Goal: Find specific page/section: Find specific page/section

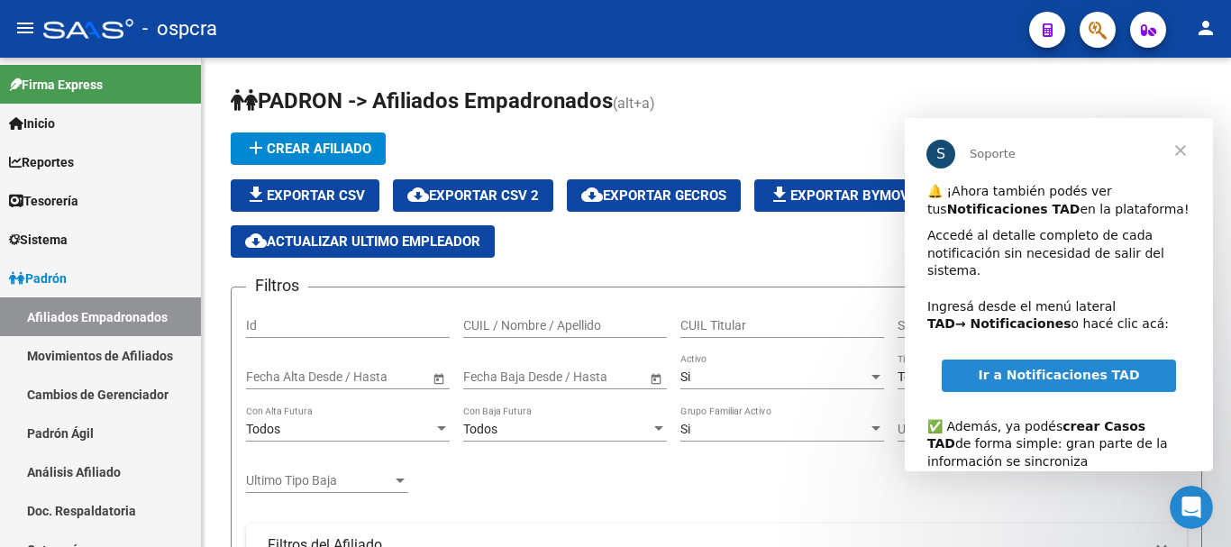
click at [1177, 148] on span "Cerrar" at bounding box center [1180, 150] width 65 height 65
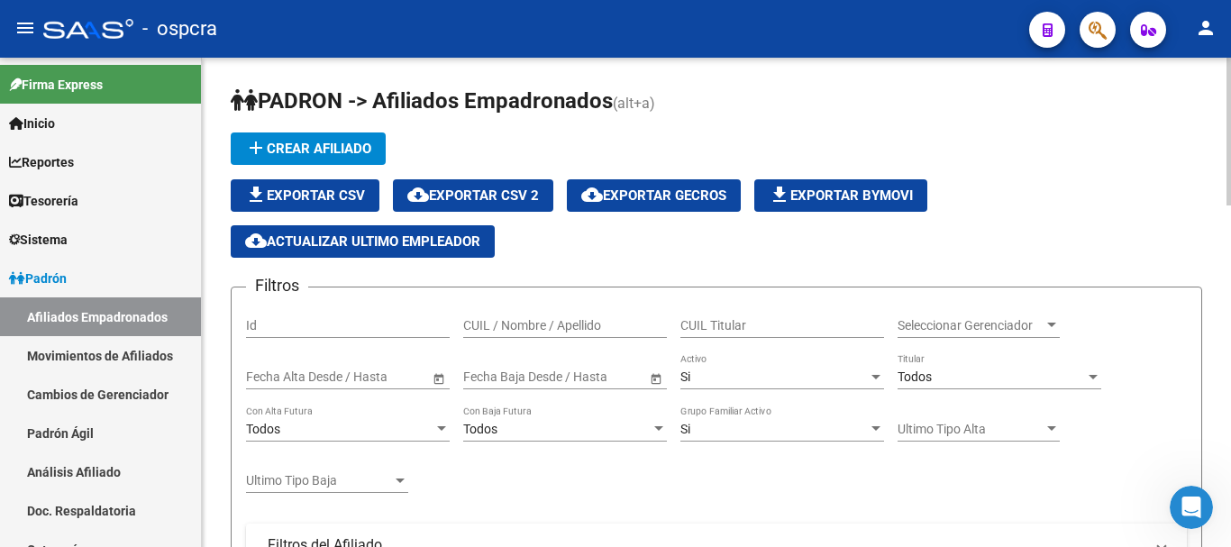
click at [541, 339] on div "CUIL / Nombre / Apellido" at bounding box center [565, 327] width 204 height 51
drag, startPoint x: 543, startPoint y: 333, endPoint x: 543, endPoint y: 318, distance: 15.3
click at [543, 333] on div "CUIL / Nombre / Apellido" at bounding box center [565, 320] width 204 height 36
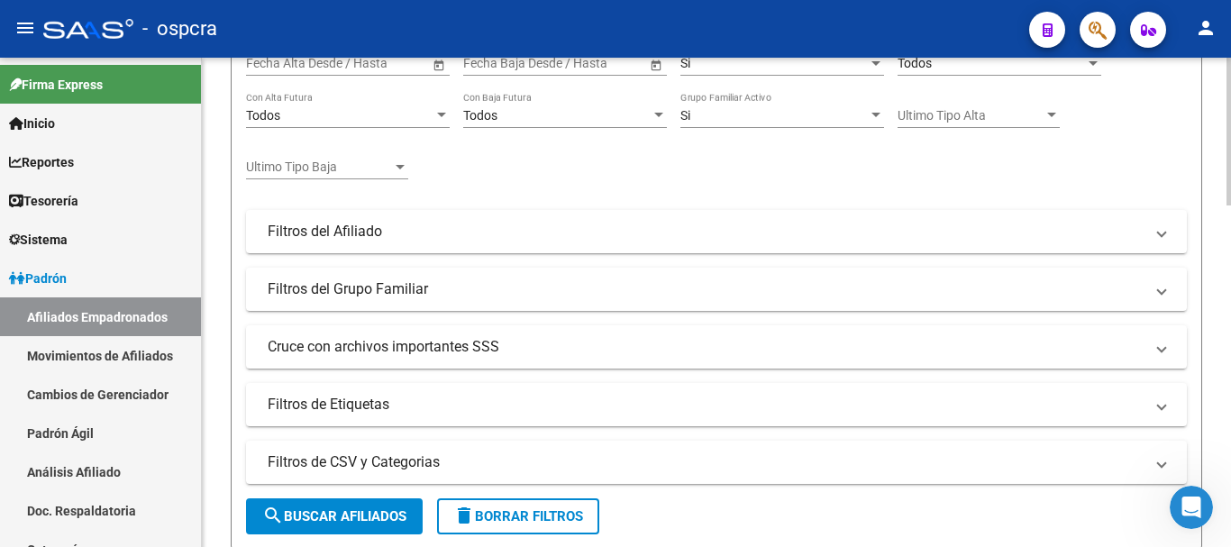
scroll to position [451, 0]
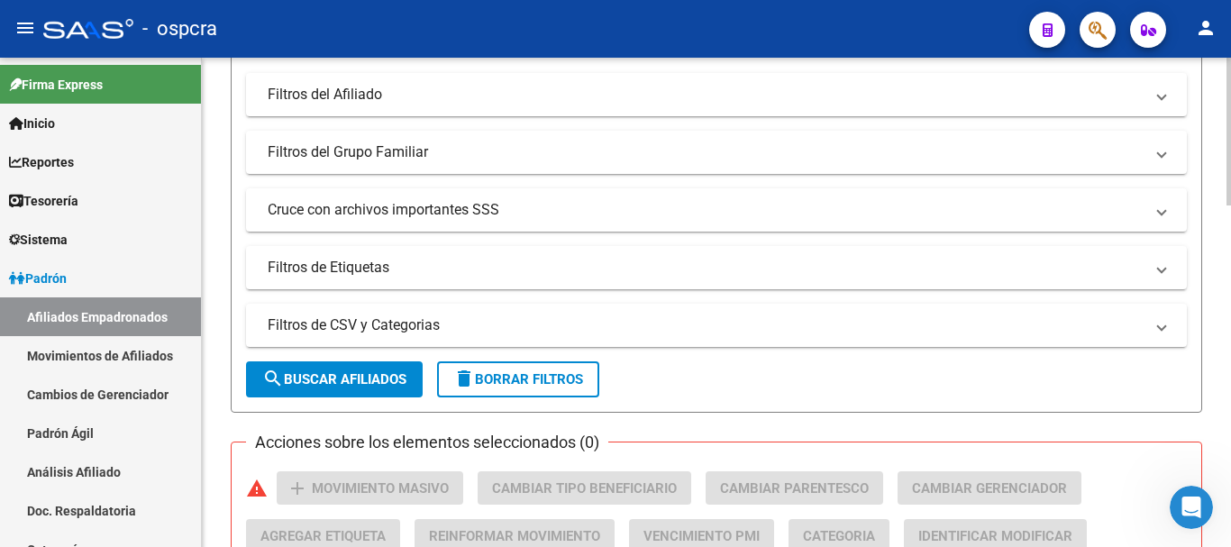
type input "churquina"
click at [397, 369] on button "search Buscar Afiliados" at bounding box center [334, 379] width 177 height 36
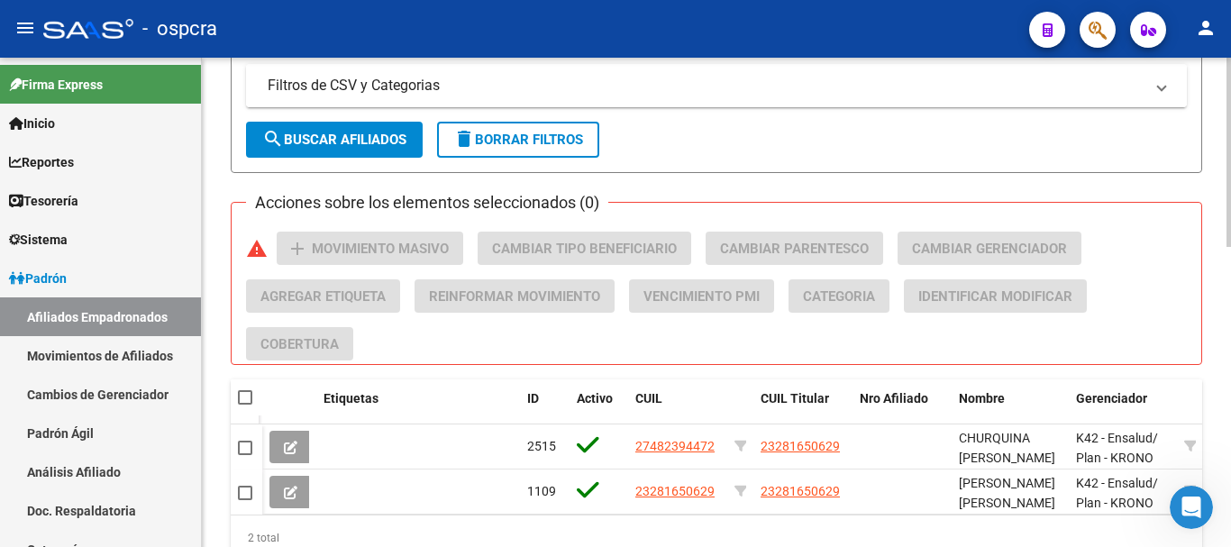
scroll to position [450, 0]
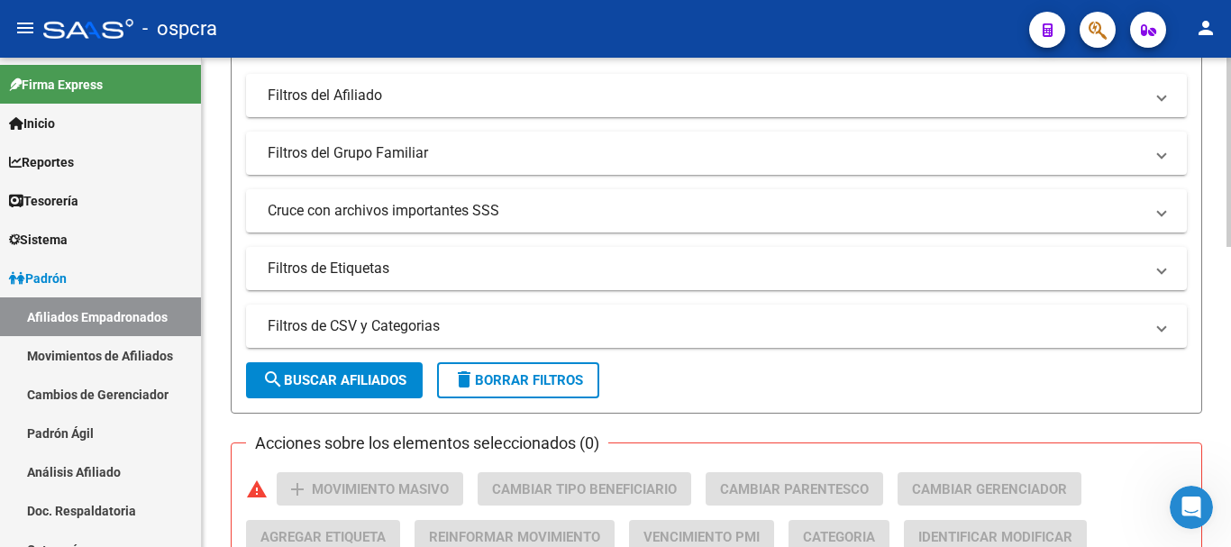
click at [390, 364] on button "search Buscar Afiliados" at bounding box center [334, 380] width 177 height 36
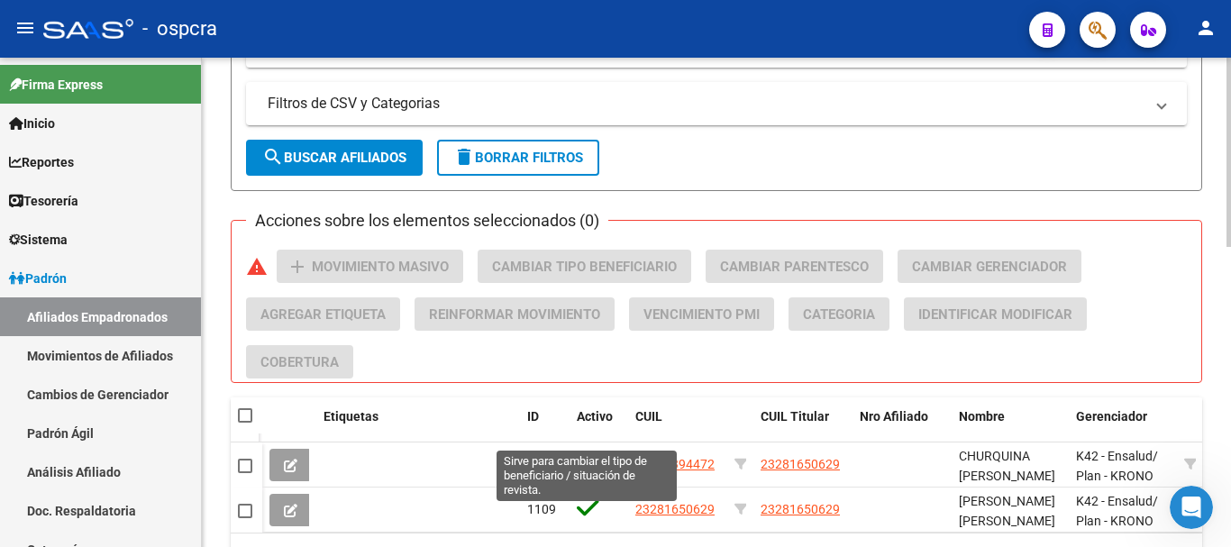
scroll to position [775, 0]
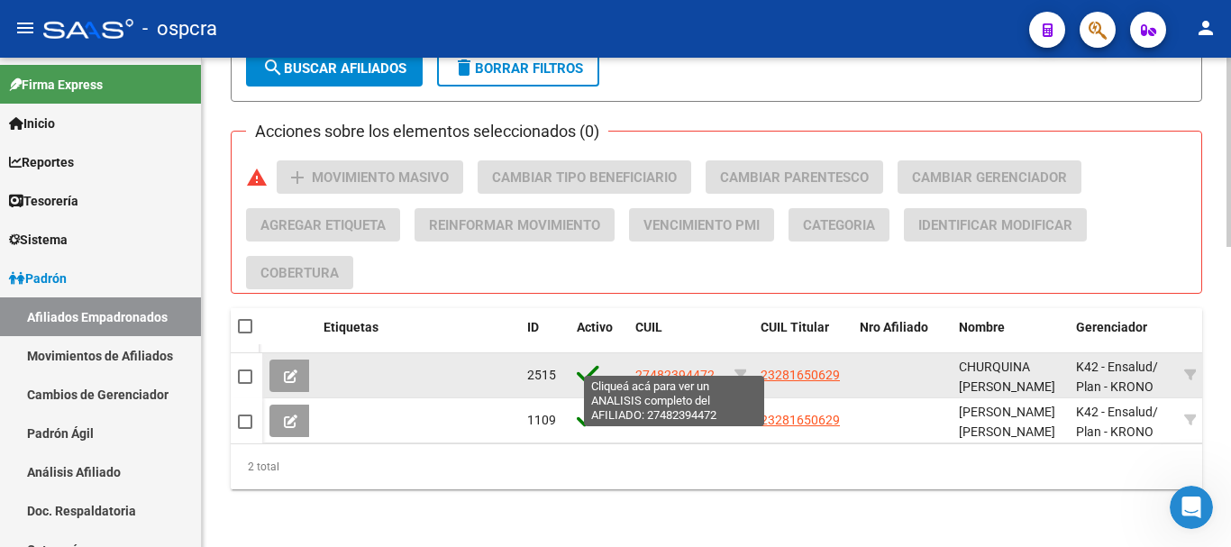
click at [687, 368] on span "27482394472" at bounding box center [674, 375] width 79 height 14
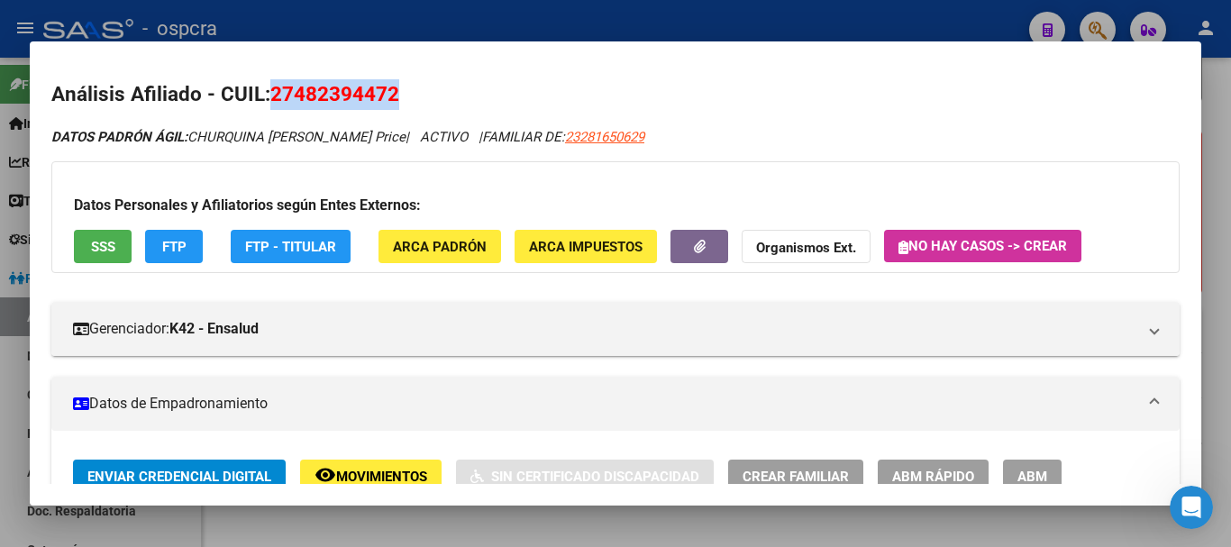
drag, startPoint x: 306, startPoint y: 93, endPoint x: 403, endPoint y: 93, distance: 97.3
click at [403, 93] on h2 "Análisis Afiliado - CUIL: 27482394472" at bounding box center [615, 94] width 1128 height 31
copy span "27482394472"
click at [336, 89] on span "27482394472" at bounding box center [334, 93] width 129 height 23
drag, startPoint x: 311, startPoint y: 90, endPoint x: 385, endPoint y: 90, distance: 73.9
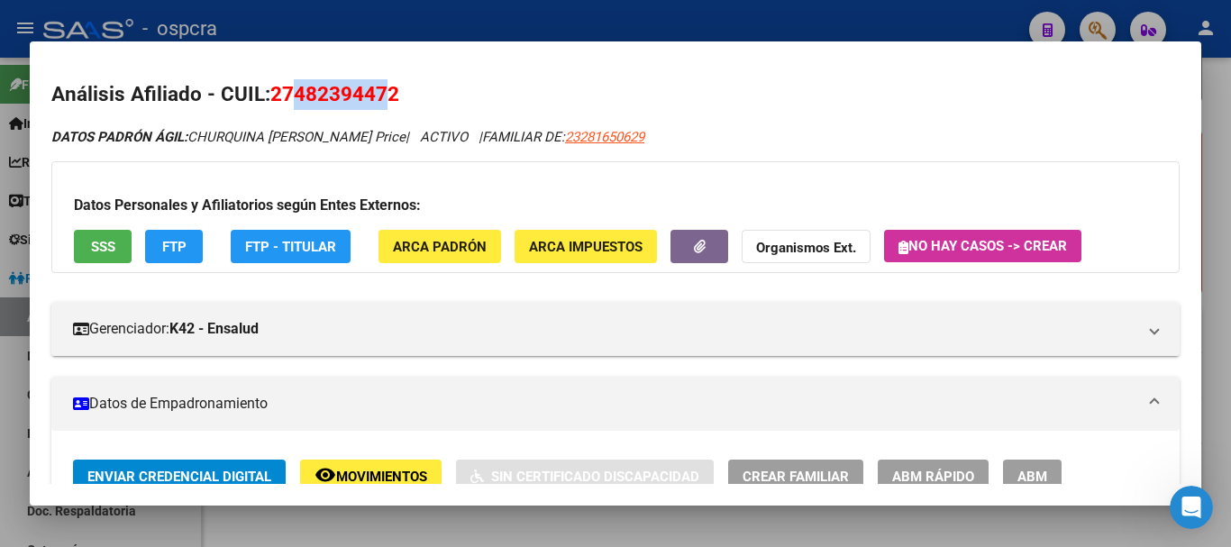
click at [385, 90] on span "27482394472" at bounding box center [334, 93] width 129 height 23
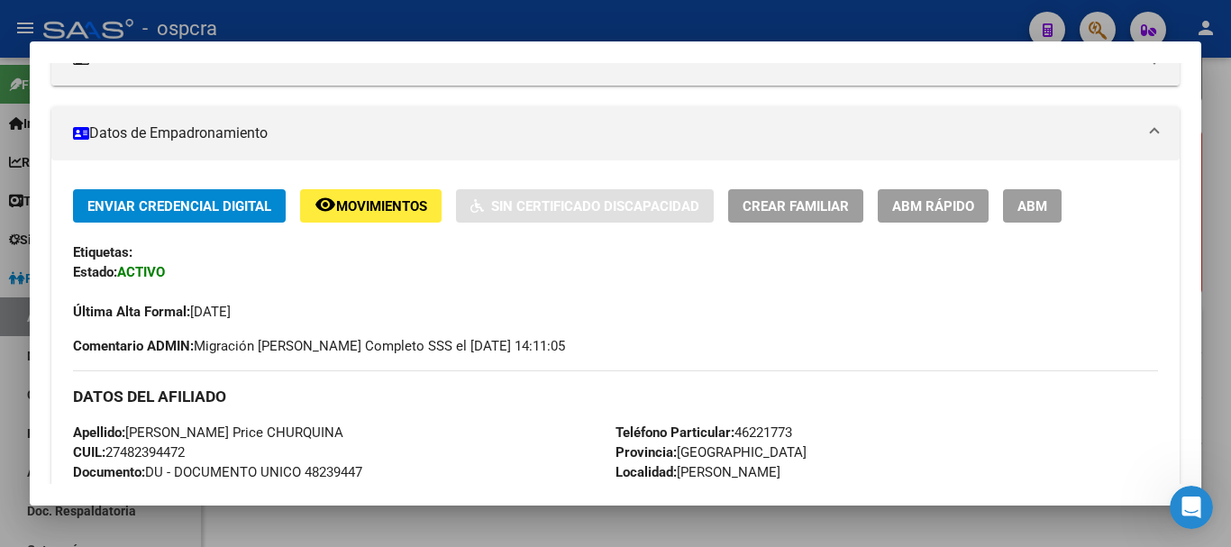
click at [0, 251] on div at bounding box center [615, 273] width 1231 height 547
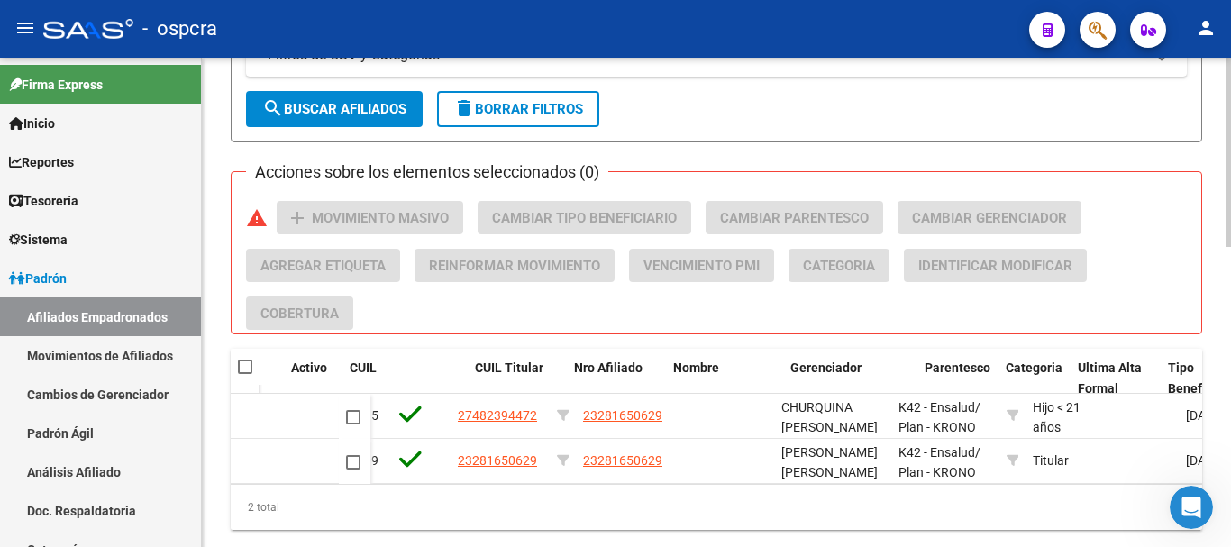
scroll to position [0, 138]
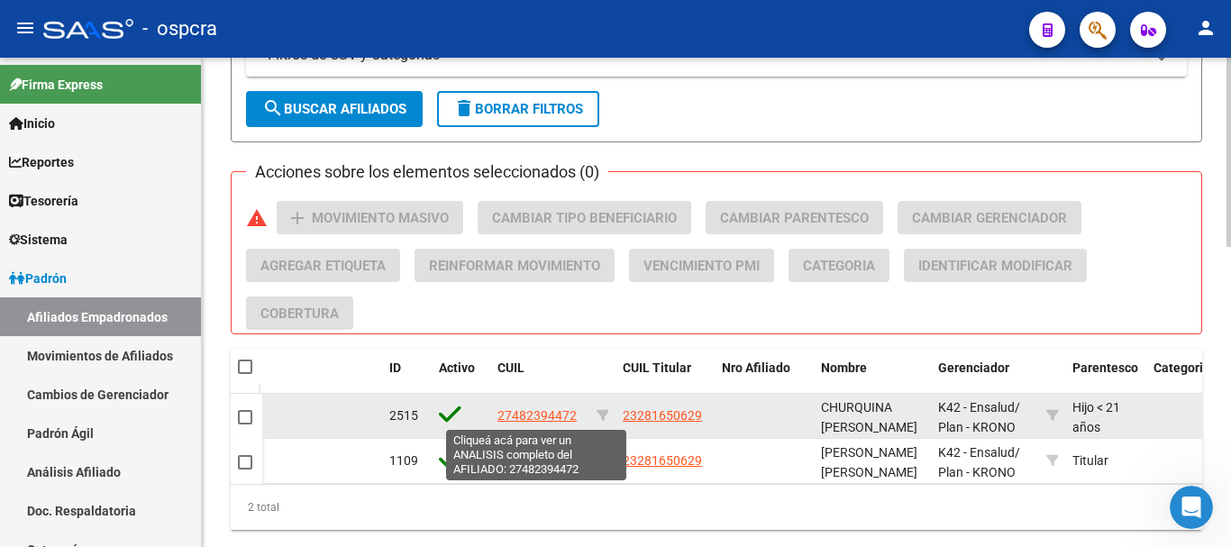
click at [570, 415] on span "27482394472" at bounding box center [536, 415] width 79 height 14
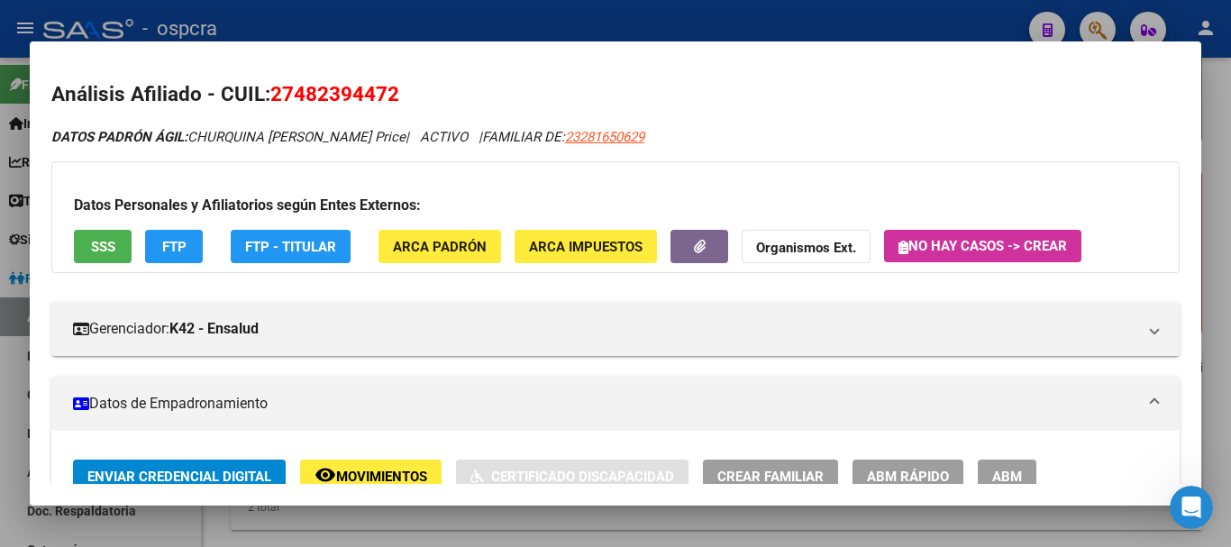
drag, startPoint x: 410, startPoint y: 92, endPoint x: 277, endPoint y: 105, distance: 134.0
click at [277, 105] on h2 "Análisis Afiliado - CUIL: 27482394472" at bounding box center [615, 94] width 1128 height 31
copy span "27482394472"
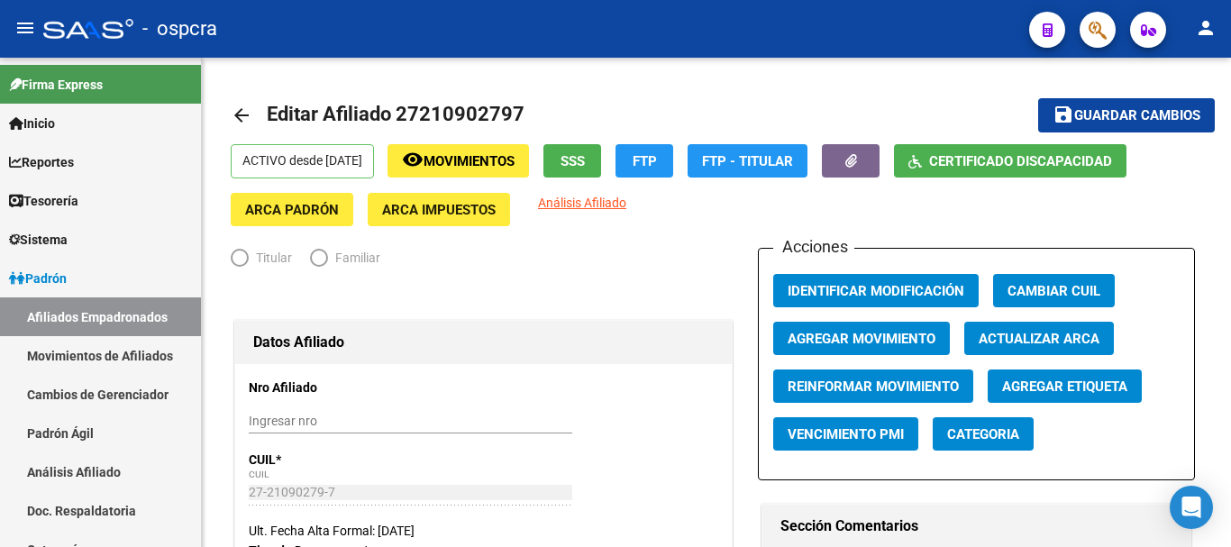
radio input "true"
type input "27-21090279-7"
